Goal: Use online tool/utility

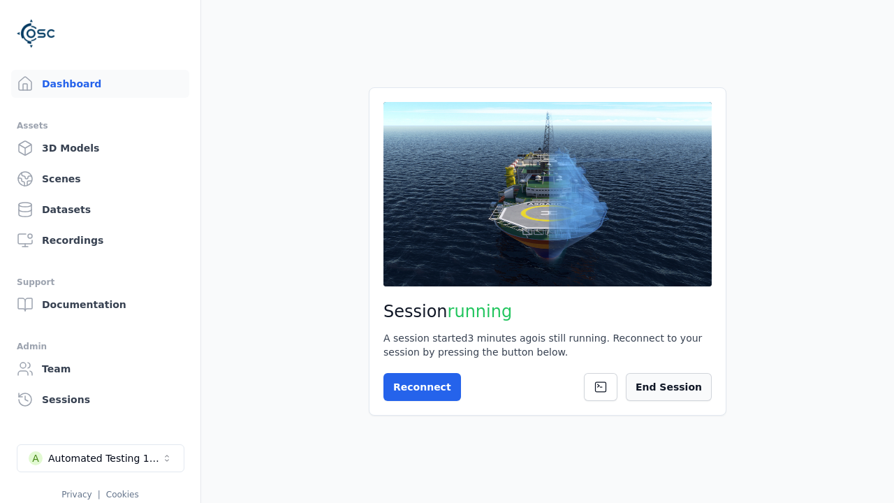
click at [701, 392] on button "End Session" at bounding box center [669, 387] width 86 height 28
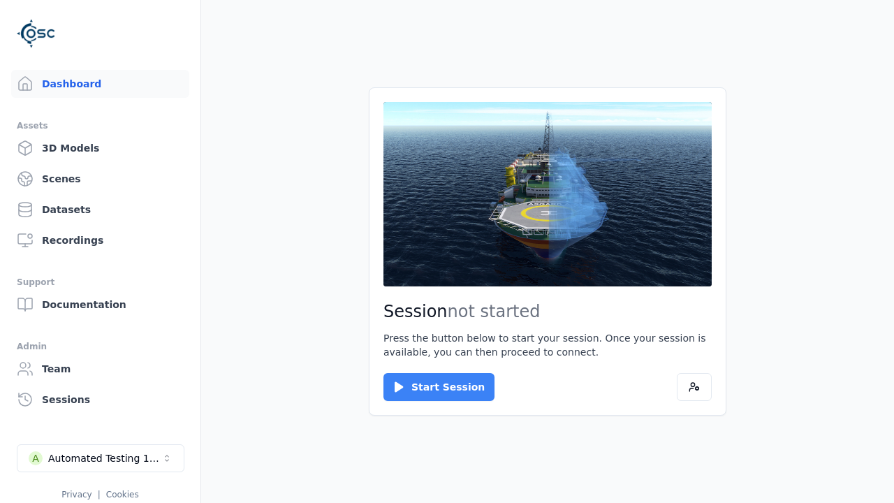
click at [430, 387] on button "Start Session" at bounding box center [438, 387] width 111 height 28
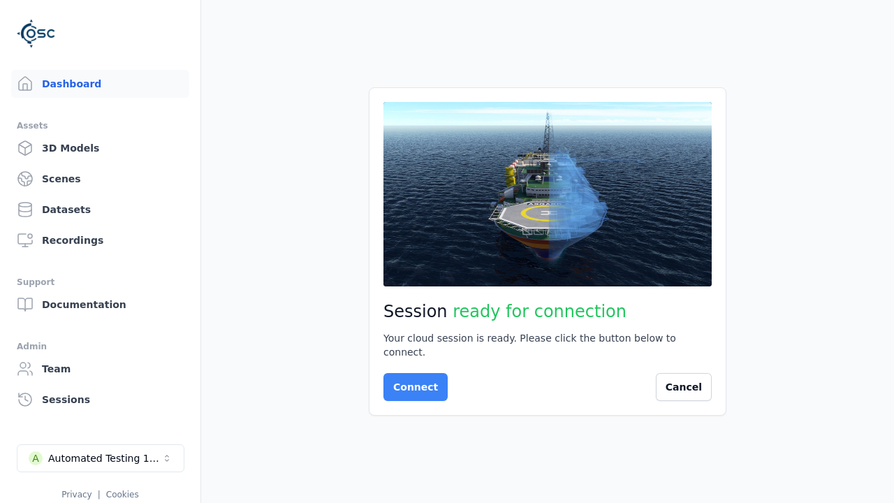
click at [411, 380] on button "Connect" at bounding box center [415, 387] width 64 height 28
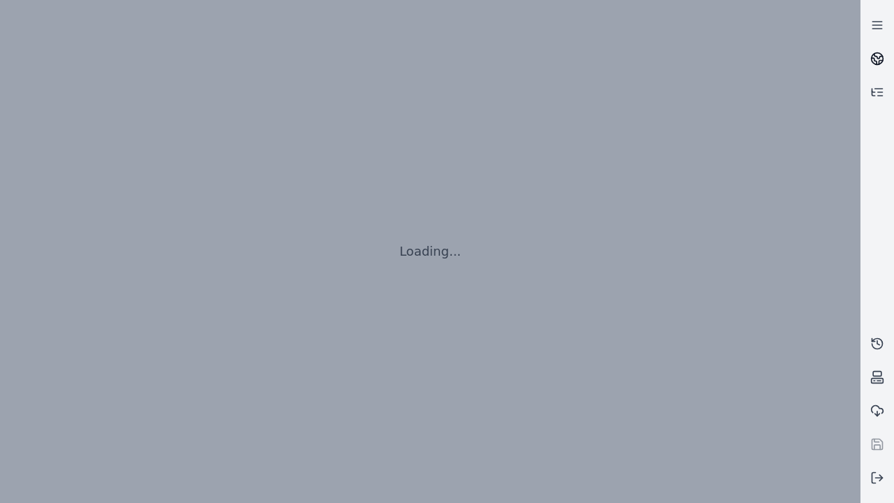
click at [877, 59] on icon at bounding box center [878, 56] width 8 height 5
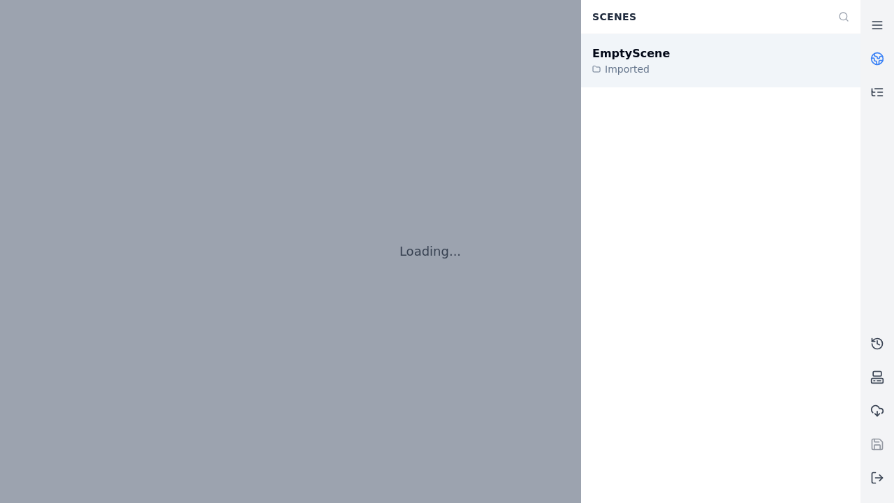
click at [623, 53] on div "EmptyScene" at bounding box center [631, 53] width 78 height 17
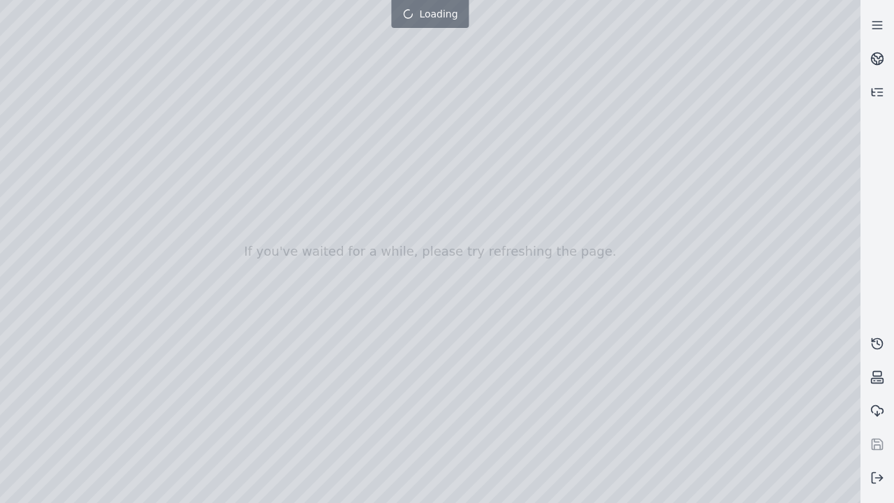
click at [31, 127] on div at bounding box center [430, 251] width 860 height 503
click at [30, 145] on div at bounding box center [430, 251] width 860 height 503
